Goal: Task Accomplishment & Management: Use online tool/utility

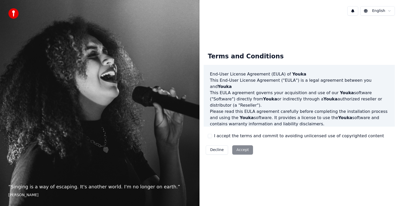
click at [241, 151] on div "Decline Accept" at bounding box center [229, 150] width 51 height 14
click at [210, 136] on button "I accept the terms and commit to avoiding unlicensed use of copyrighted content" at bounding box center [210, 136] width 4 height 4
click at [235, 147] on button "Accept" at bounding box center [242, 149] width 21 height 9
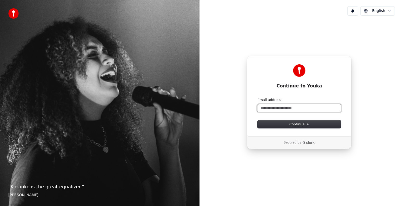
click at [286, 108] on input "Email address" at bounding box center [299, 108] width 84 height 8
click at [295, 124] on span "Continue" at bounding box center [299, 124] width 20 height 5
type input "**********"
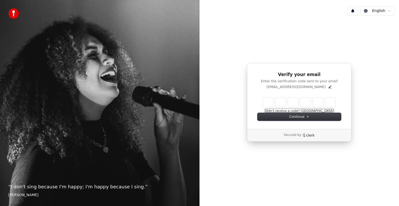
click at [314, 110] on button "Didn't receive a code? [GEOGRAPHIC_DATA]" at bounding box center [299, 111] width 69 height 4
click at [265, 105] on input "Enter verification code" at bounding box center [304, 102] width 83 height 9
type input "******"
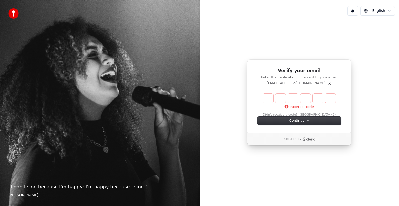
click at [313, 114] on div "Incorrect code Didn't receive a code? Resend (6)" at bounding box center [299, 105] width 84 height 23
click at [313, 114] on div "Incorrect code Didn't receive a code? Resend (5)" at bounding box center [299, 105] width 84 height 23
click at [267, 97] on input "Enter verification code" at bounding box center [304, 98] width 83 height 9
click at [315, 113] on button "Didn't receive a code? [GEOGRAPHIC_DATA]" at bounding box center [299, 115] width 69 height 4
click at [271, 100] on input "Enter verification code" at bounding box center [304, 98] width 83 height 9
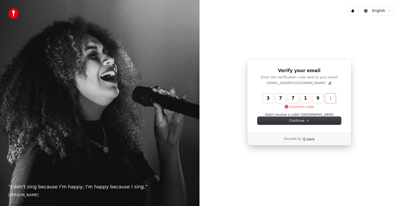
type input "******"
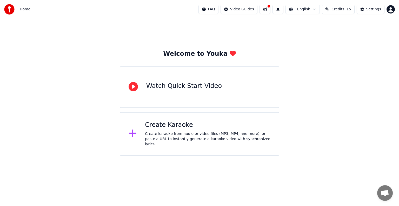
click at [187, 134] on div "Create karaoke from audio or video files (MP3, MP4, and more), or paste a URL t…" at bounding box center [207, 139] width 125 height 16
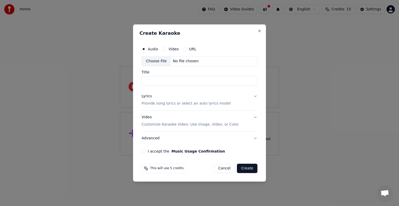
click at [183, 48] on button "URL" at bounding box center [185, 49] width 4 height 4
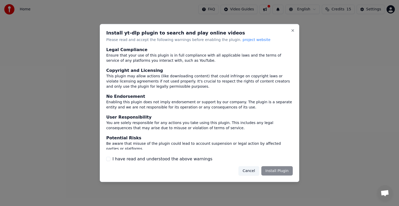
click at [108, 160] on button "I have read and understood the above warnings" at bounding box center [108, 159] width 4 height 4
click at [274, 170] on button "Install Plugin" at bounding box center [276, 170] width 31 height 9
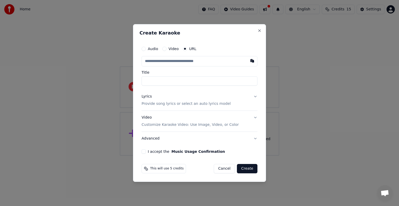
click at [142, 151] on button "I accept the Music Usage Confirmation" at bounding box center [144, 152] width 4 height 4
click at [178, 58] on input "text" at bounding box center [200, 61] width 116 height 10
paste input "**********"
type input "**********"
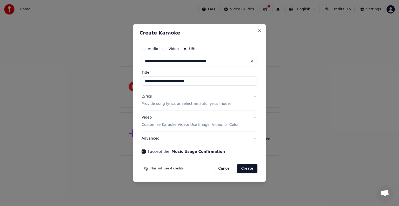
type input "**********"
click at [171, 80] on input "**********" at bounding box center [200, 80] width 116 height 9
click at [254, 116] on button "Video Customize Karaoke Video: Use Image, Video, or Color" at bounding box center [200, 121] width 116 height 21
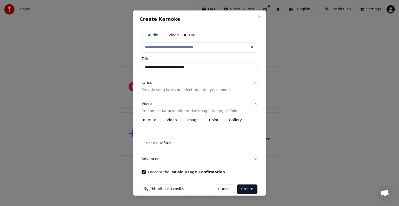
type input "**********"
click at [223, 119] on button "Gallery" at bounding box center [225, 120] width 4 height 4
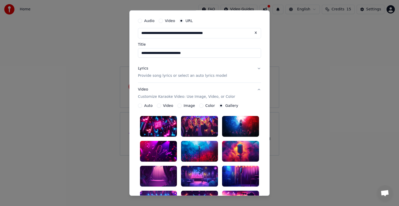
scroll to position [15, 0]
click at [194, 122] on div at bounding box center [199, 126] width 37 height 21
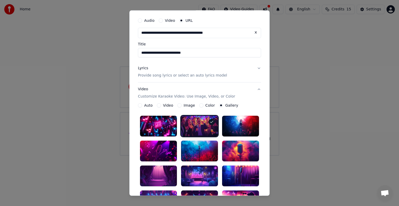
click at [211, 121] on icon at bounding box center [212, 122] width 4 height 4
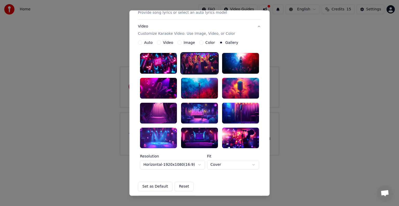
scroll to position [77, 0]
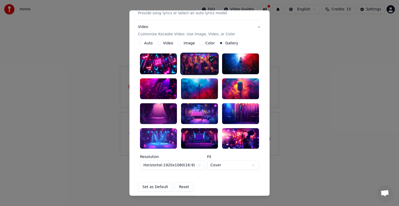
click at [251, 156] on body "**********" at bounding box center [199, 78] width 399 height 156
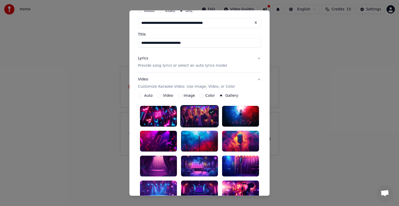
scroll to position [21, 0]
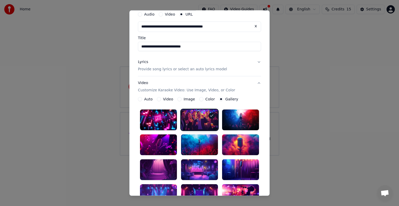
click at [153, 143] on div at bounding box center [158, 144] width 37 height 21
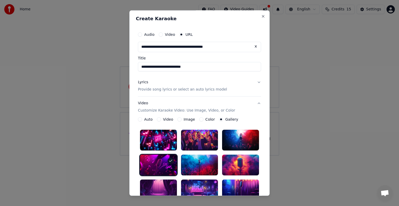
scroll to position [0, 0]
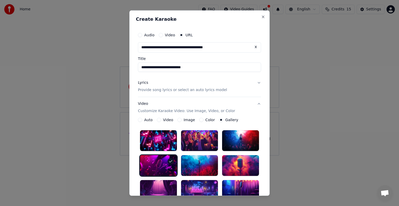
click at [256, 82] on button "Lyrics Provide song lyrics or select an auto lyrics model" at bounding box center [199, 86] width 123 height 21
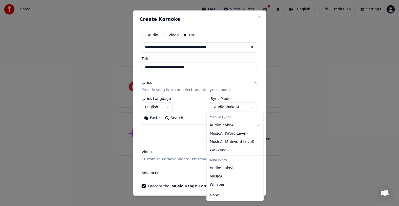
click at [246, 107] on body "**********" at bounding box center [199, 78] width 399 height 156
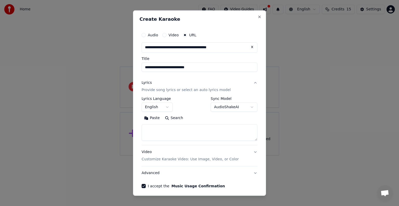
click at [246, 107] on body "**********" at bounding box center [199, 78] width 399 height 156
click at [151, 126] on textarea at bounding box center [200, 132] width 116 height 17
click at [174, 117] on button "Search" at bounding box center [173, 118] width 23 height 8
type textarea "**********"
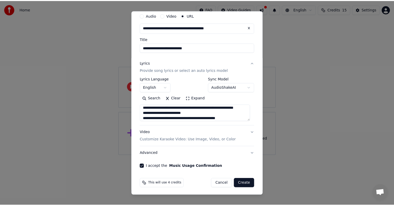
scroll to position [20, 0]
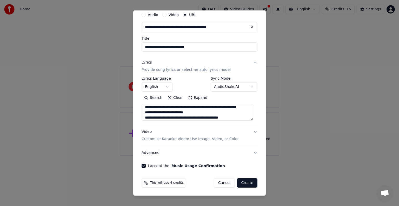
click at [243, 182] on button "Create" at bounding box center [247, 182] width 21 height 9
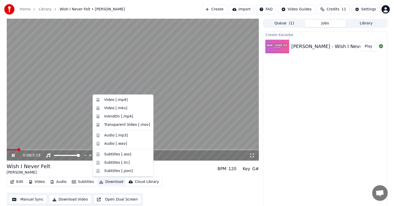
click at [102, 180] on button "Download" at bounding box center [111, 181] width 29 height 7
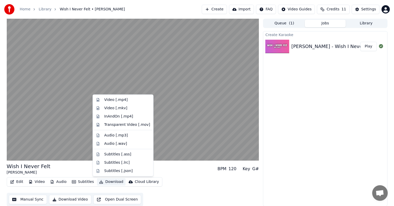
click at [105, 181] on button "Download" at bounding box center [111, 181] width 29 height 7
click at [108, 182] on button "Download" at bounding box center [111, 181] width 29 height 7
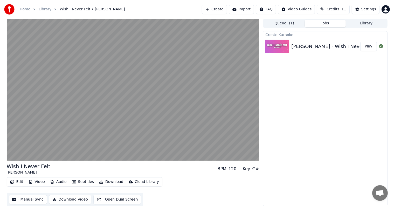
click at [108, 182] on button "Download" at bounding box center [111, 181] width 29 height 7
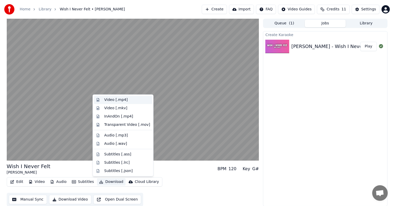
click at [115, 100] on div "Video [.mp4]" at bounding box center [115, 99] width 23 height 5
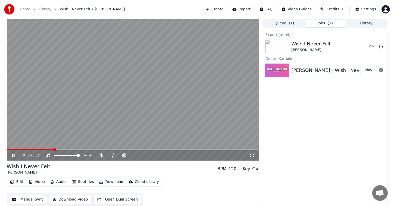
click at [15, 153] on icon at bounding box center [17, 155] width 12 height 4
click at [331, 9] on span "Credits" at bounding box center [333, 9] width 13 height 5
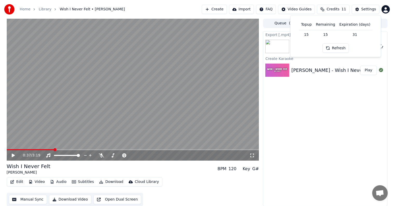
click at [331, 9] on span "Credits" at bounding box center [333, 9] width 13 height 5
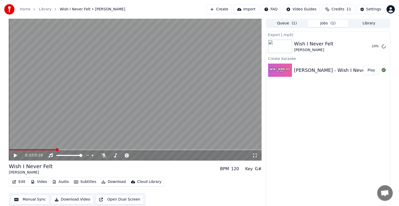
click at [274, 11] on html "Home Library Wish I Never Felt • Nate Smith Create Import FAQ Video Guides Cred…" at bounding box center [199, 103] width 399 height 206
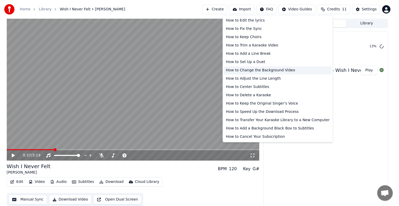
click at [252, 69] on div "How to Change the Background Video" at bounding box center [278, 70] width 108 height 8
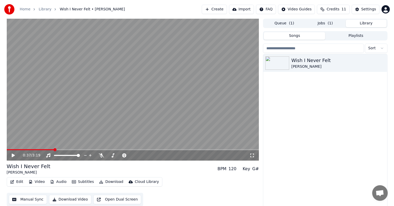
click at [367, 23] on button "Library" at bounding box center [366, 24] width 41 height 8
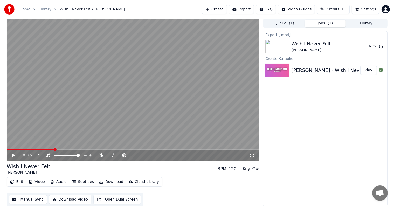
click at [321, 23] on button "Jobs ( 1 )" at bounding box center [325, 24] width 41 height 8
click at [370, 46] on button "Show" at bounding box center [368, 46] width 19 height 9
click at [111, 182] on button "Download" at bounding box center [111, 181] width 29 height 7
click at [284, 23] on button "Queue ( 1 )" at bounding box center [284, 24] width 41 height 8
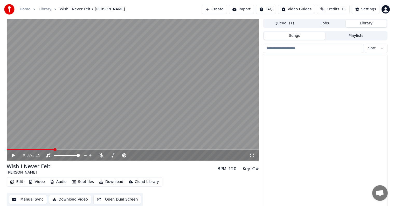
click at [367, 23] on button "Library" at bounding box center [366, 24] width 41 height 8
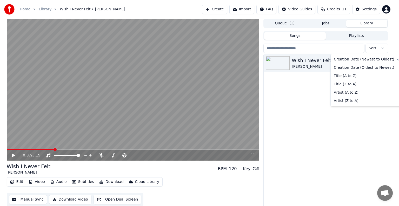
click at [383, 48] on html "Home Library Wish I Never Felt • Nate Smith Create Import FAQ Video Guides Cred…" at bounding box center [199, 103] width 399 height 206
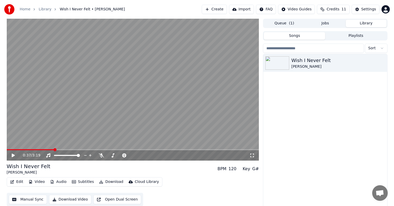
click at [383, 48] on html "Home Library Wish I Never Felt • Nate Smith Create Import FAQ Video Guides Cred…" at bounding box center [197, 103] width 394 height 206
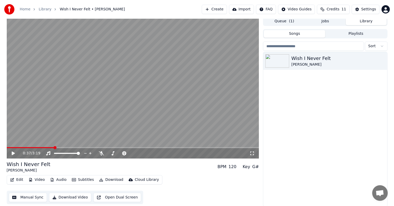
scroll to position [2, 0]
click at [137, 179] on div "Cloud Library" at bounding box center [147, 179] width 24 height 5
click at [218, 182] on div "Edit Video Audio Subtitles Download Cloud Library Manual Sync Download Video Op…" at bounding box center [133, 189] width 253 height 29
click at [142, 180] on div "Cloud Library" at bounding box center [147, 179] width 24 height 5
click at [144, 198] on div "Open Cloud Library" at bounding box center [150, 199] width 35 height 5
